Goal: Transaction & Acquisition: Purchase product/service

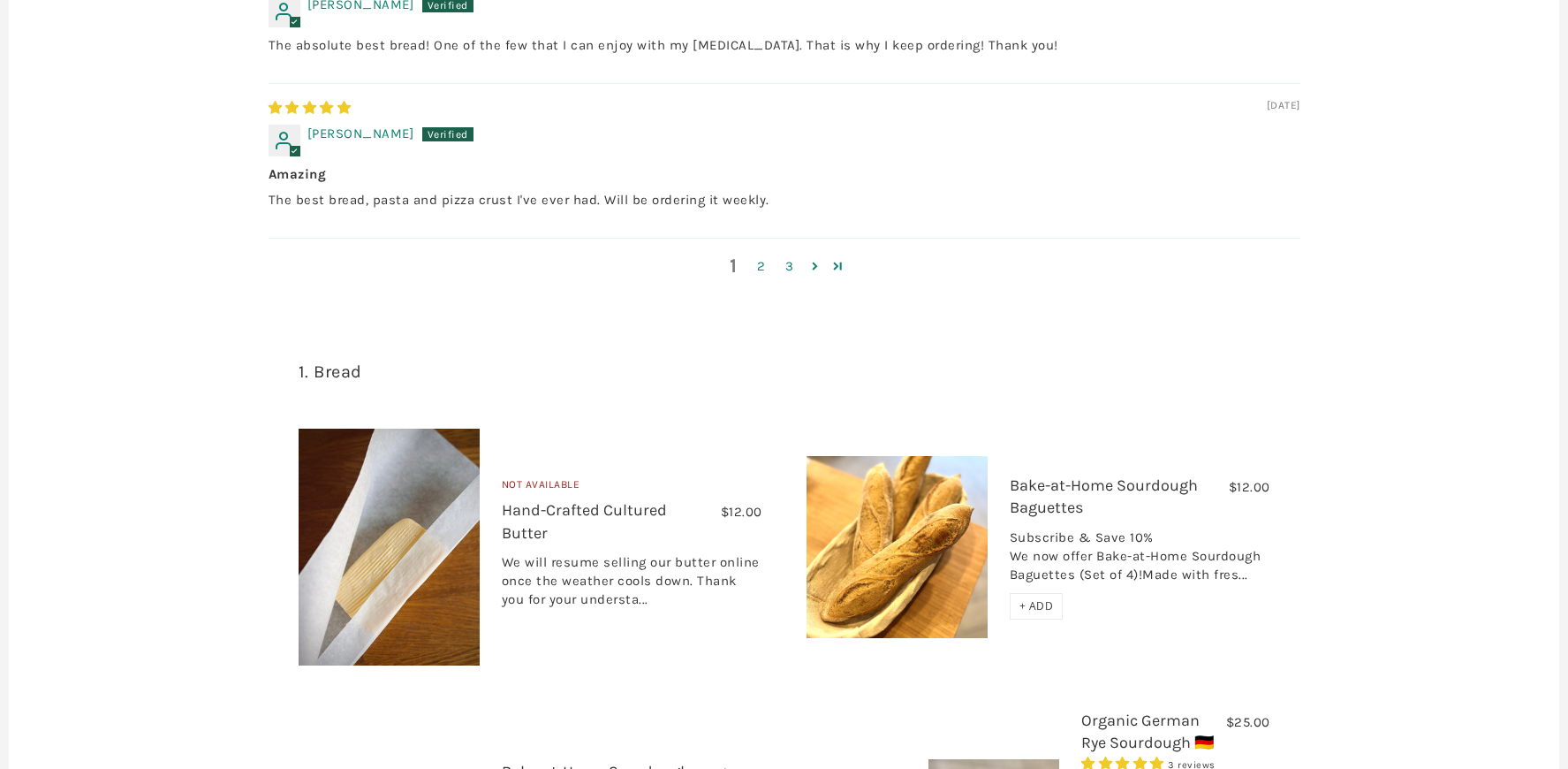
scroll to position [2658, 0]
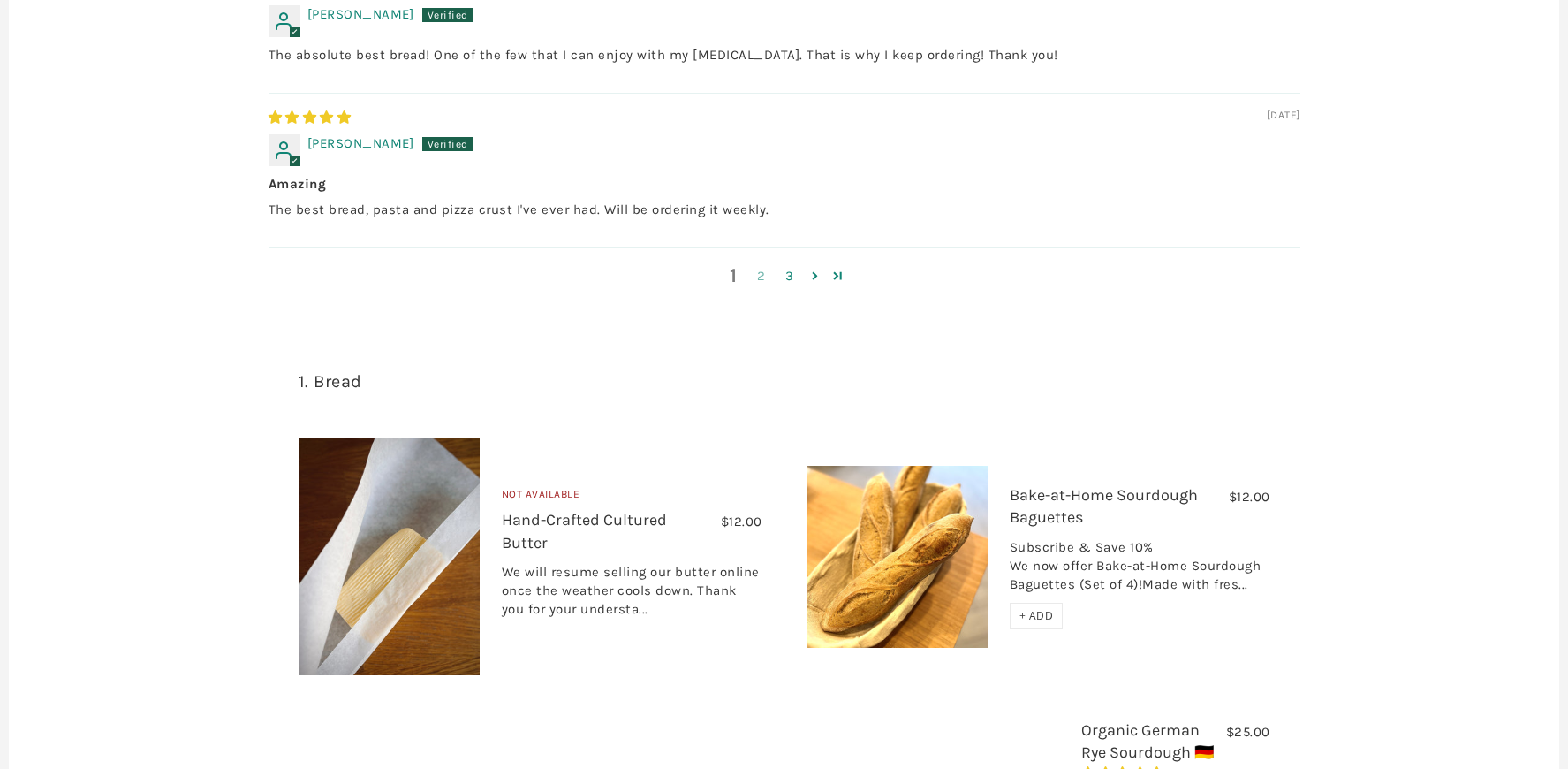
click at [763, 286] on link "2" at bounding box center [762, 276] width 28 height 20
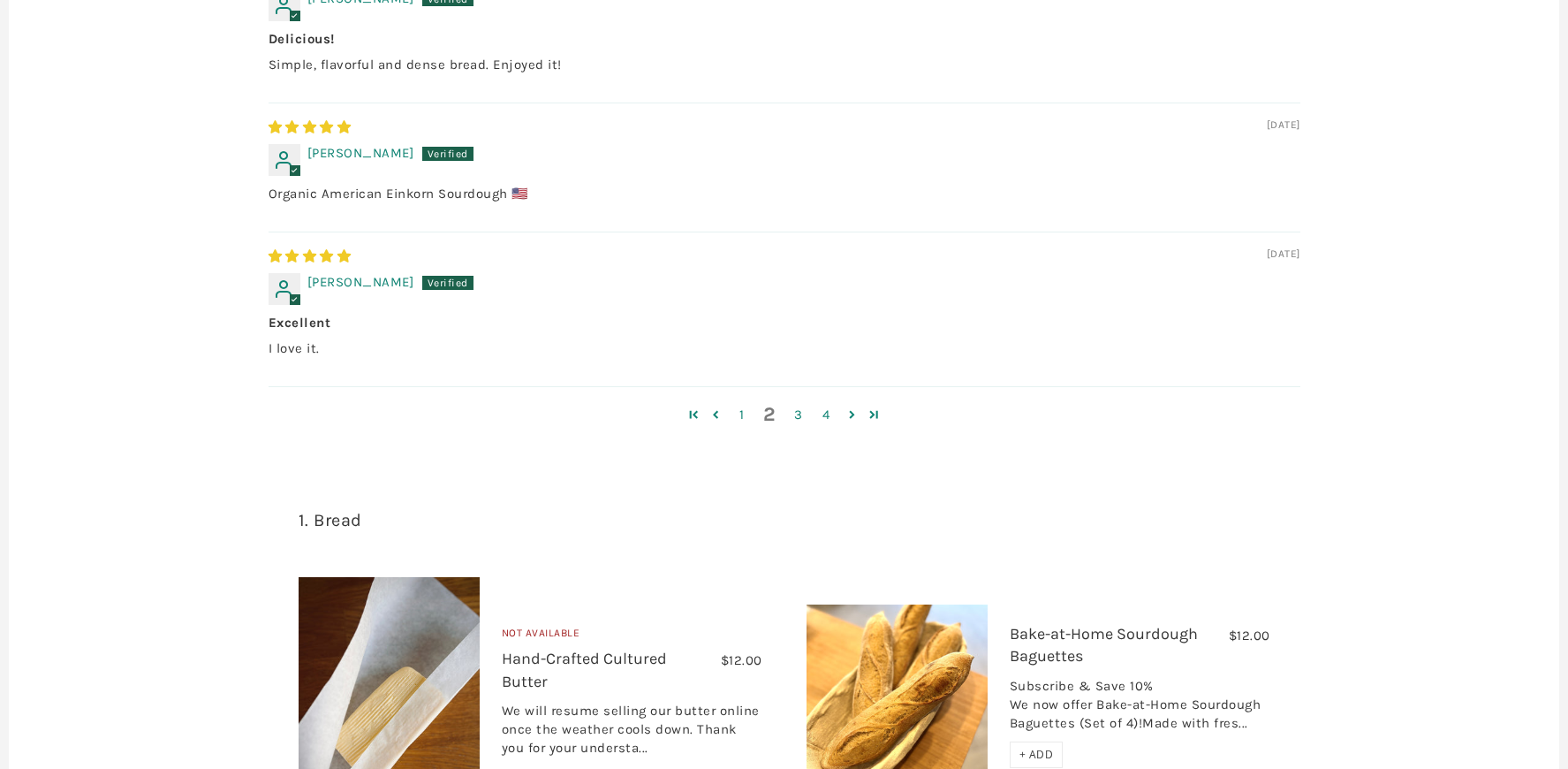
scroll to position [2594, 0]
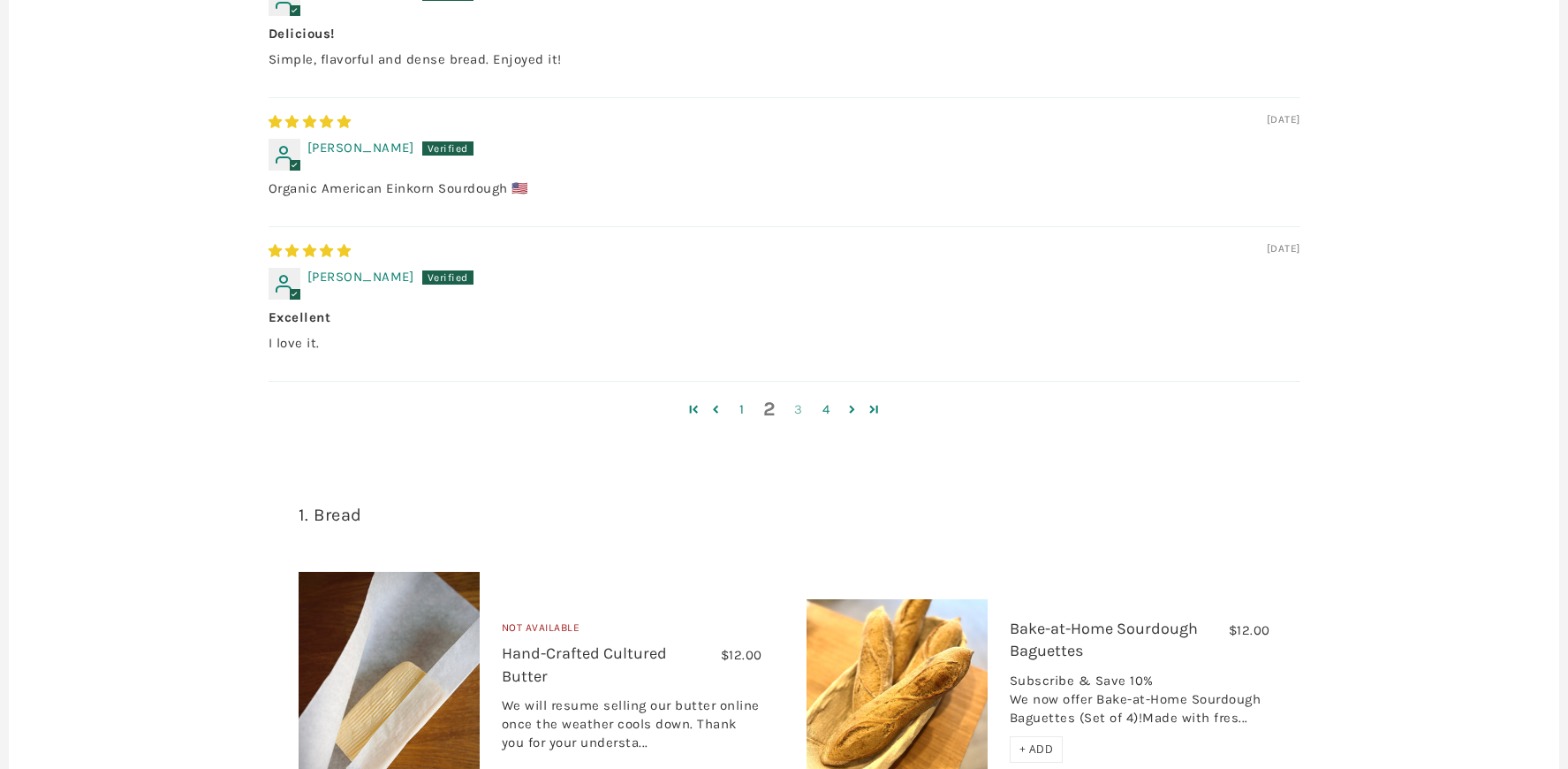
click at [801, 420] on link "3" at bounding box center [799, 409] width 28 height 20
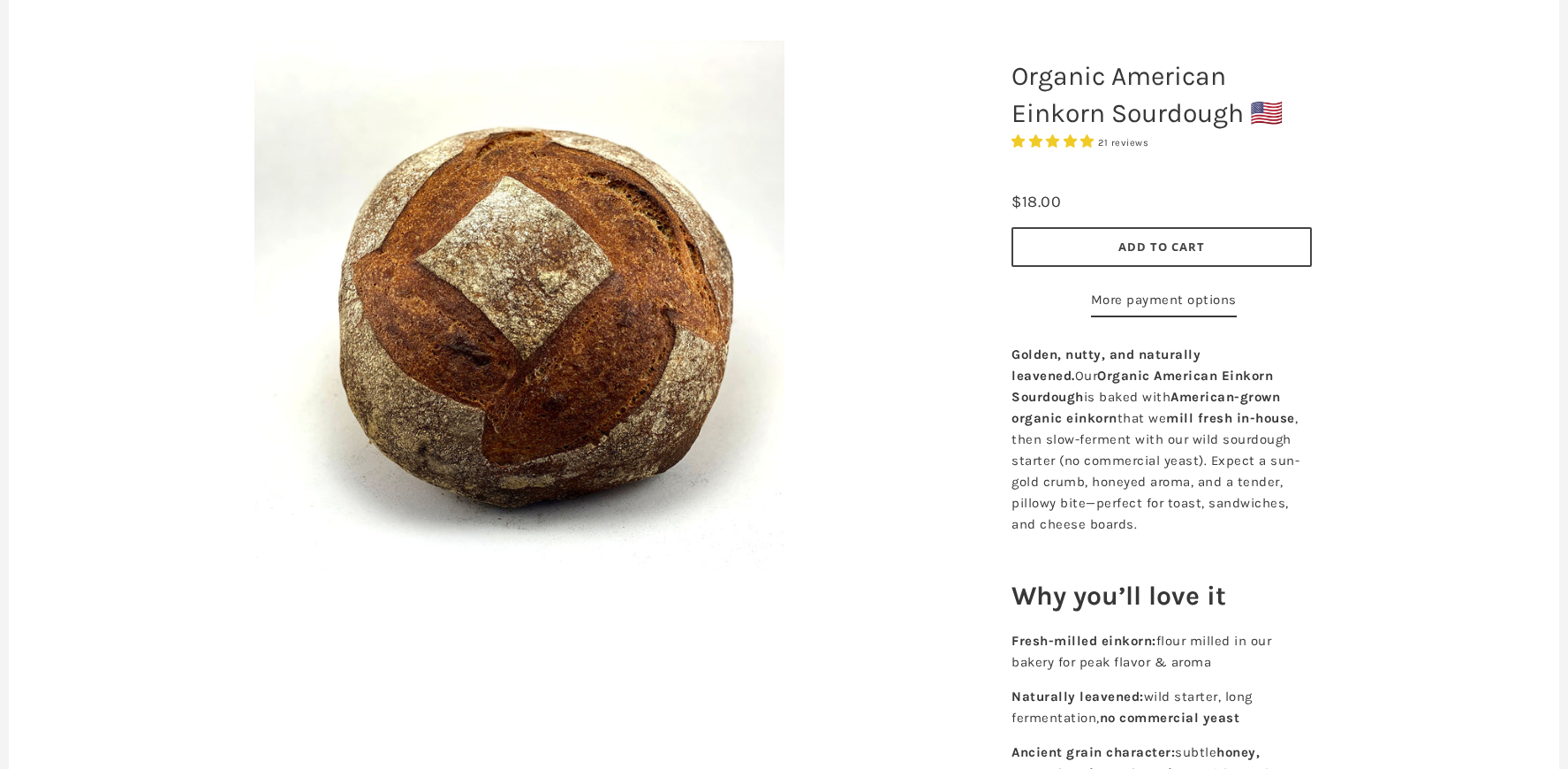
scroll to position [204, 0]
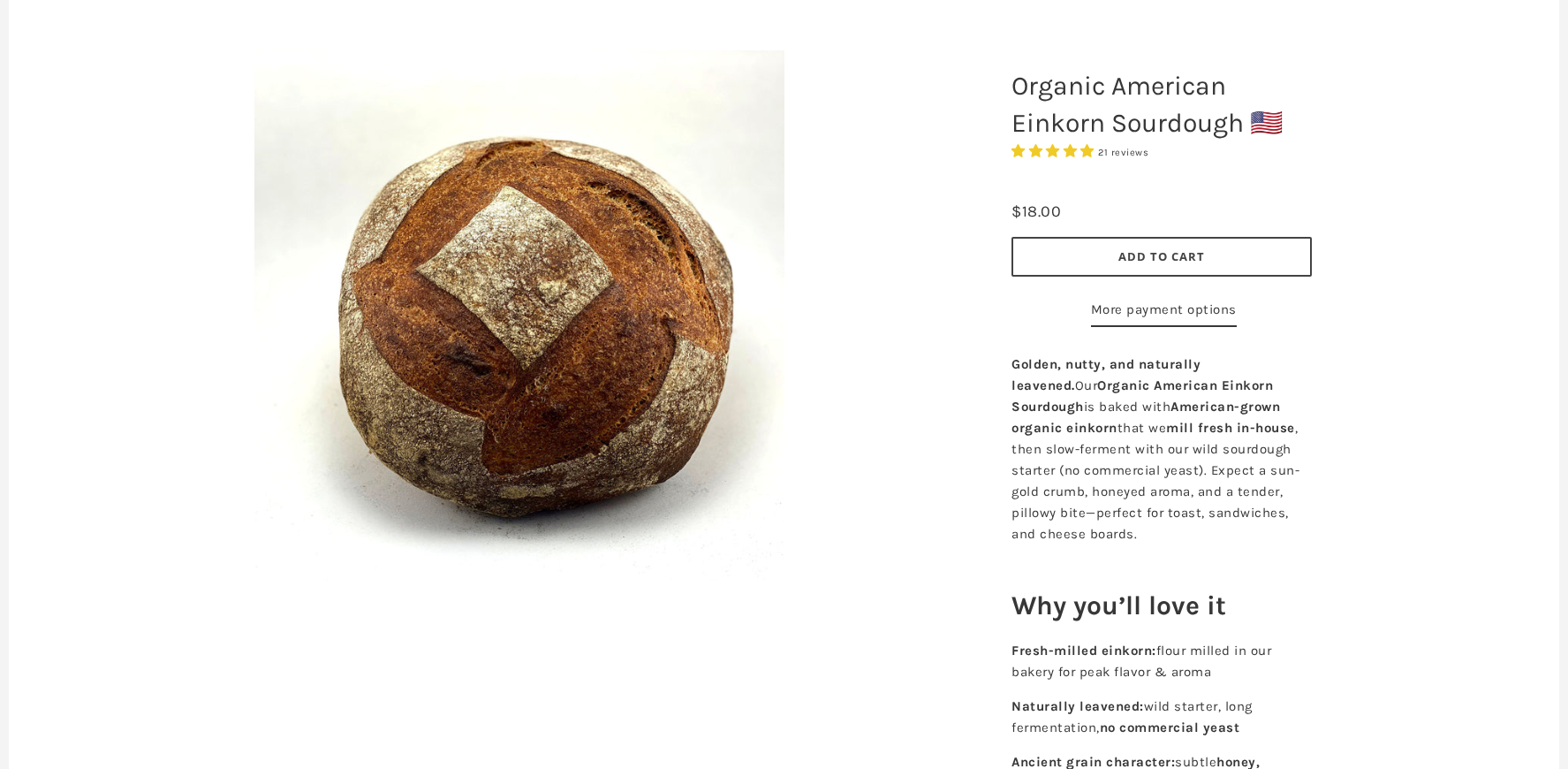
click at [1549, 79] on div "Organic American Einkorn Sourdough 🇺🇸 21 reviews 750g 750g - $18.00" at bounding box center [784, 775] width 1550 height 1626
drag, startPoint x: 1549, startPoint y: 79, endPoint x: 1547, endPoint y: 57, distance: 22.1
click at [1547, 57] on div "Organic American Einkorn Sourdough 🇺🇸 21 reviews 750g 750g - $18.00" at bounding box center [784, 775] width 1550 height 1626
click at [1212, 327] on link "More payment options" at bounding box center [1163, 313] width 146 height 28
